Goal: Information Seeking & Learning: Check status

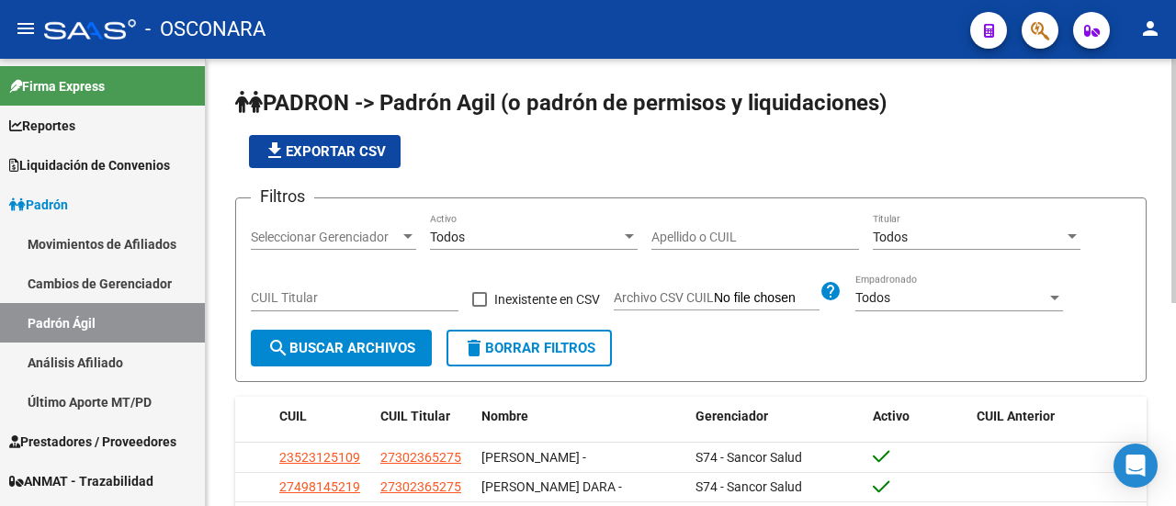
click at [369, 343] on span "search Buscar Archivos" at bounding box center [341, 348] width 148 height 17
click at [354, 140] on button "file_download Exportar CSV" at bounding box center [325, 151] width 152 height 33
click at [354, 286] on div "CUIL Titular" at bounding box center [355, 293] width 208 height 37
paste input "20-27114486-6"
type input "20-27114486-6"
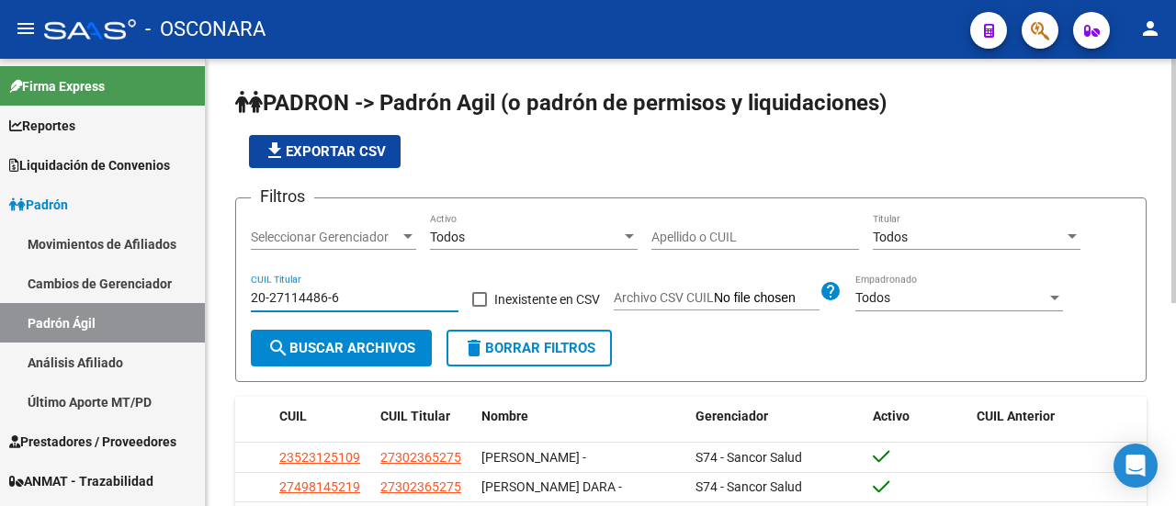
click at [350, 341] on span "search Buscar Archivos" at bounding box center [341, 348] width 148 height 17
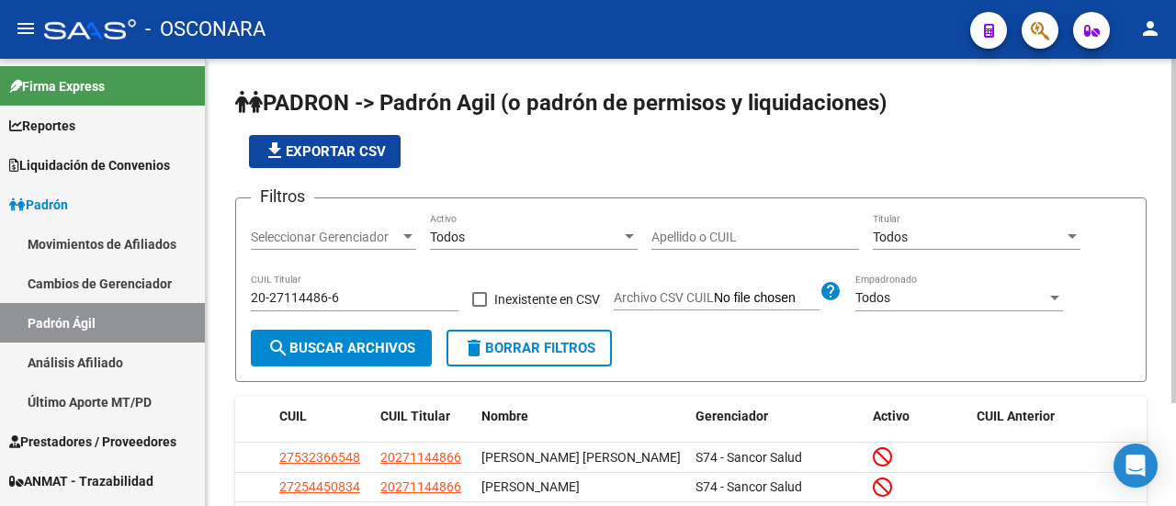
click at [781, 267] on div "Filtros Seleccionar Gerenciador Seleccionar Gerenciador Todos Activo Apellido o…" at bounding box center [691, 271] width 880 height 117
click at [509, 336] on button "delete Borrar Filtros" at bounding box center [529, 348] width 165 height 37
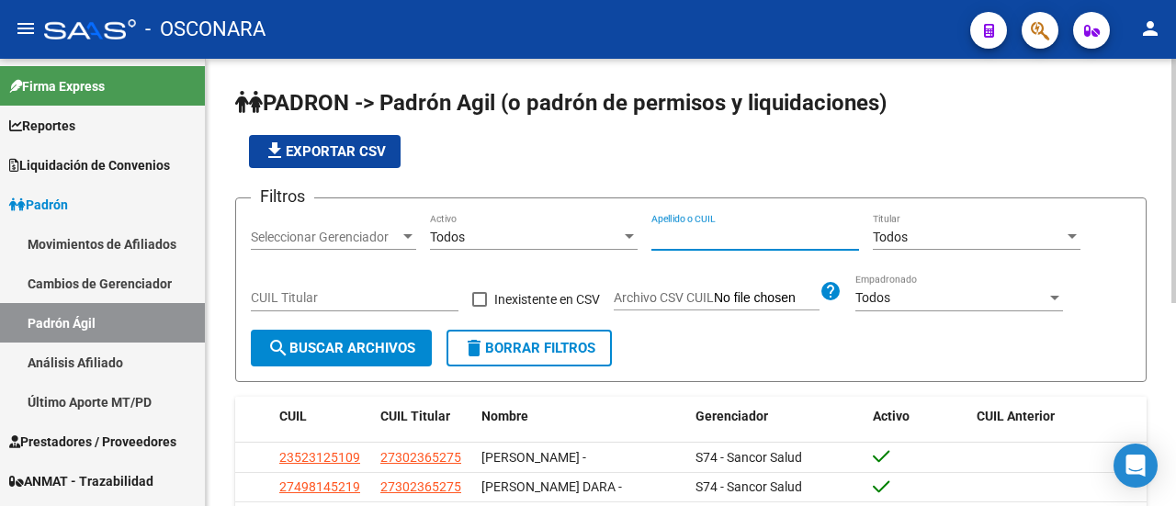
click at [754, 236] on input "Apellido o CUIL" at bounding box center [756, 238] width 208 height 16
paste input "20271144866"
type input "20271144866"
click at [308, 346] on span "search Buscar Archivos" at bounding box center [341, 348] width 148 height 17
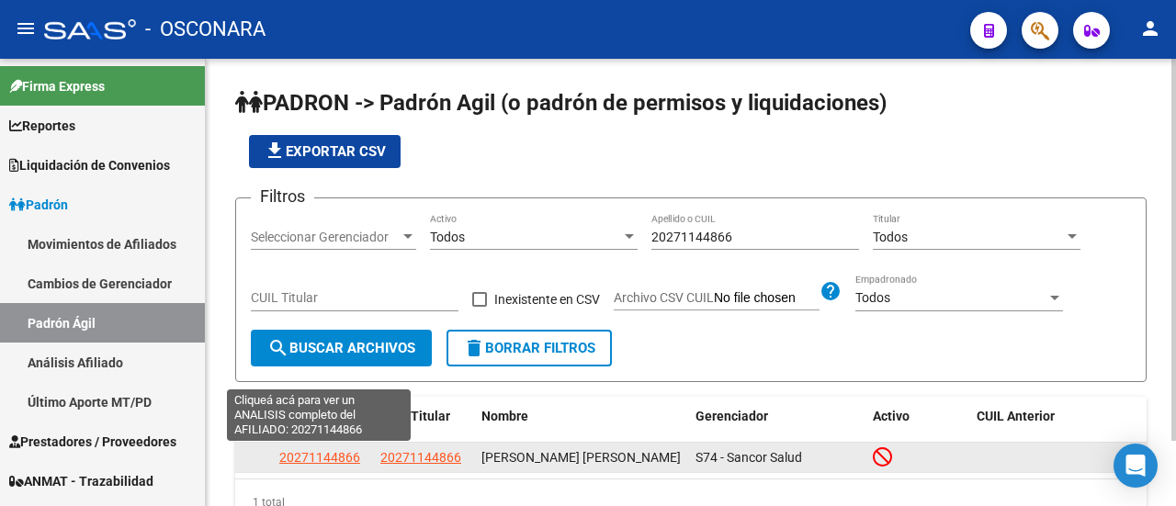
click at [339, 457] on span "20271144866" at bounding box center [319, 457] width 81 height 15
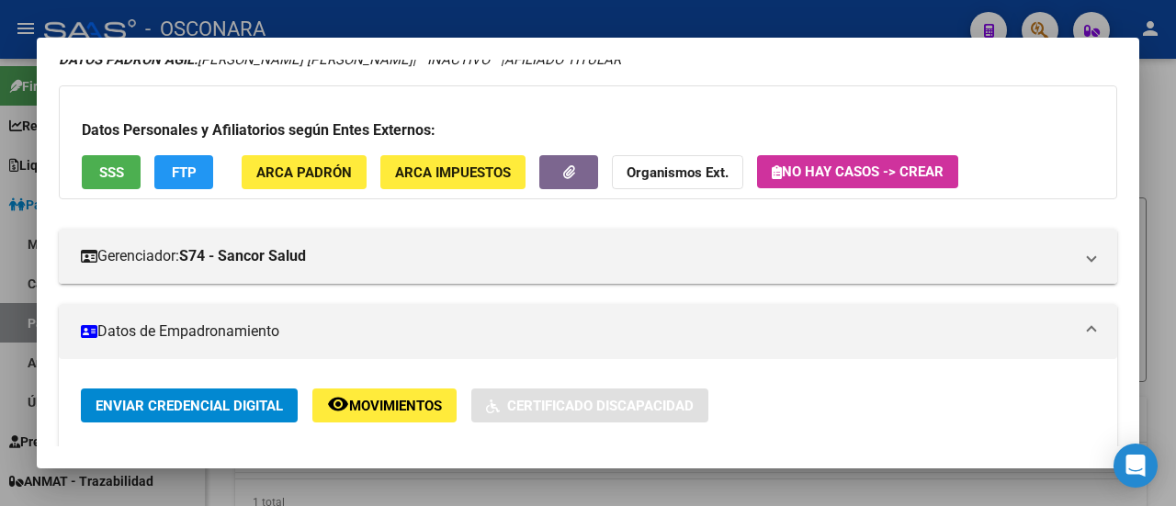
scroll to position [184, 0]
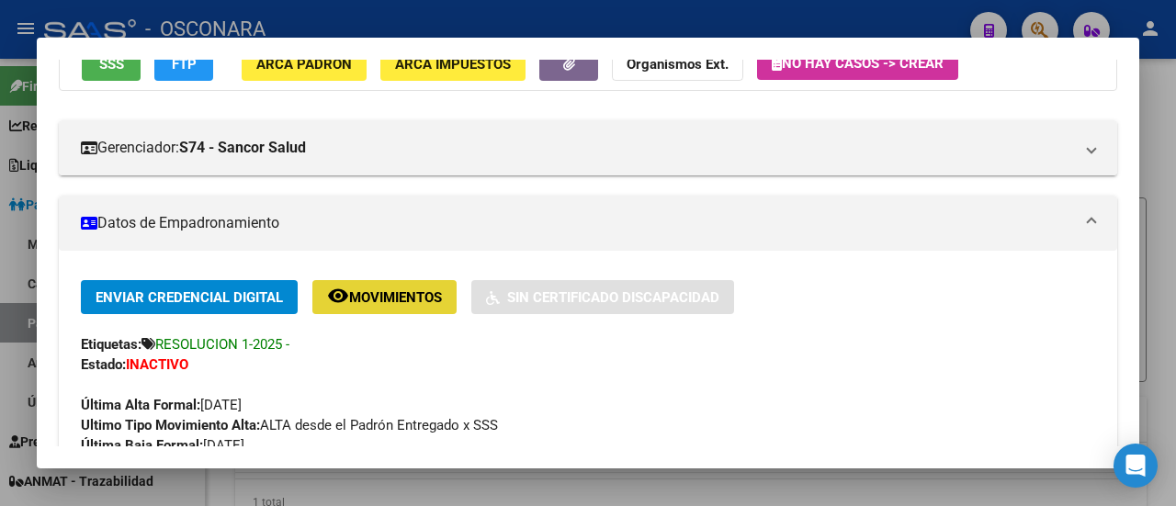
click at [391, 301] on span "Movimientos" at bounding box center [395, 298] width 93 height 17
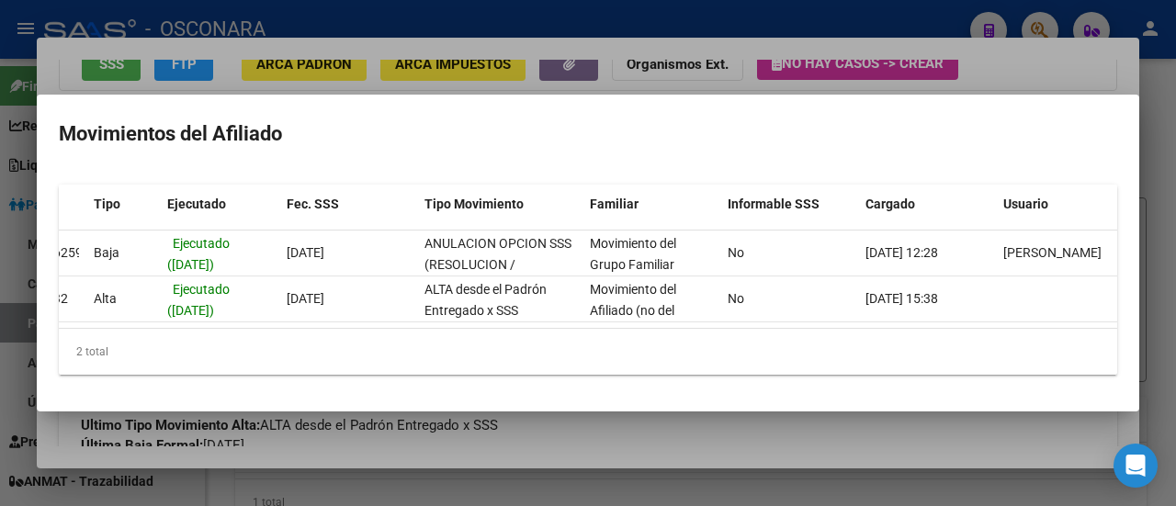
scroll to position [0, 44]
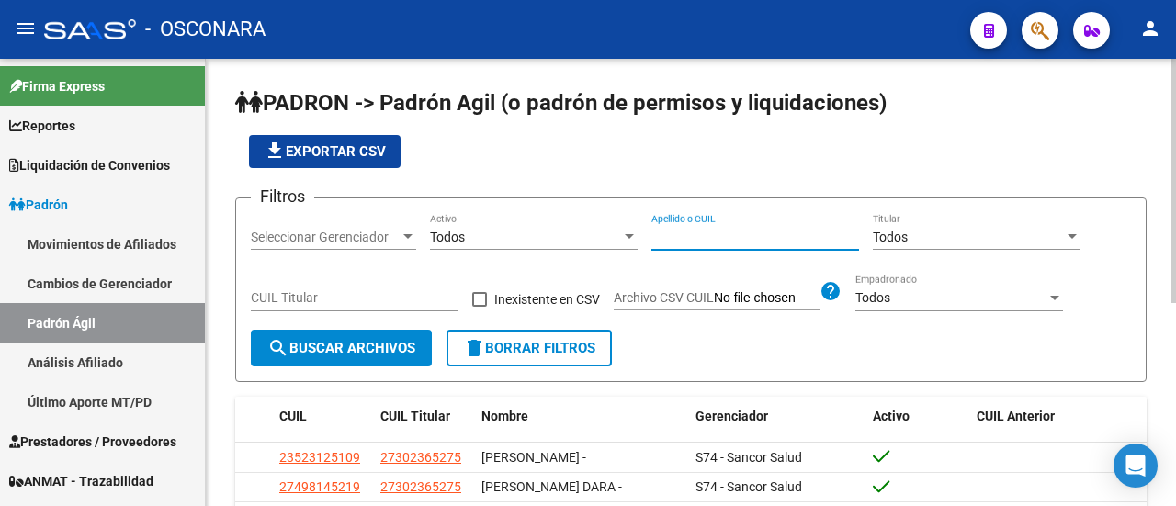
click at [722, 234] on input "Apellido o CUIL" at bounding box center [756, 238] width 208 height 16
paste input "24437995"
type input "2"
paste input "20244379959"
click at [300, 345] on span "search Buscar Archivos" at bounding box center [341, 348] width 148 height 17
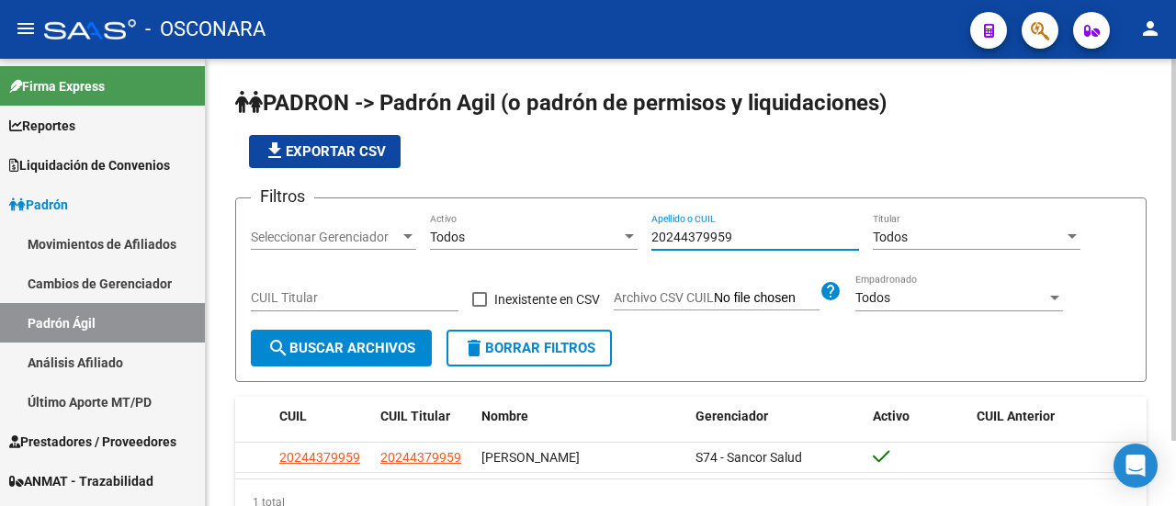
drag, startPoint x: 755, startPoint y: 231, endPoint x: 528, endPoint y: 233, distance: 228.0
click at [528, 233] on div "Filtros Seleccionar Gerenciador Seleccionar Gerenciador Todos Activo 2024437995…" at bounding box center [691, 271] width 880 height 117
paste input "358001581"
type input "20358001581"
click at [390, 349] on span "search Buscar Archivos" at bounding box center [341, 348] width 148 height 17
